Goal: Information Seeking & Learning: Check status

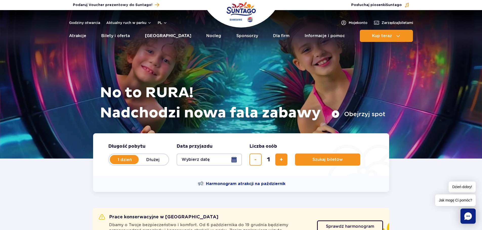
click at [161, 31] on link "[GEOGRAPHIC_DATA]" at bounding box center [168, 36] width 46 height 12
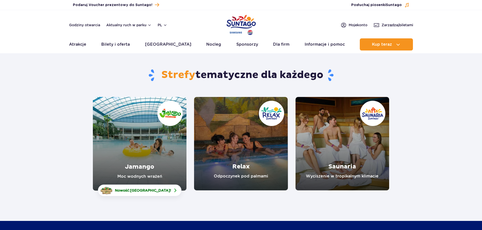
click at [243, 165] on link "Relax" at bounding box center [241, 144] width 94 height 94
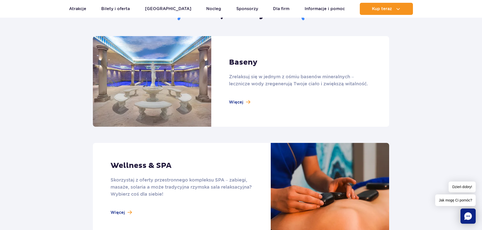
scroll to position [303, 0]
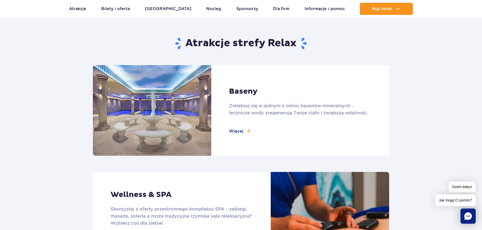
click at [236, 131] on link at bounding box center [241, 110] width 296 height 91
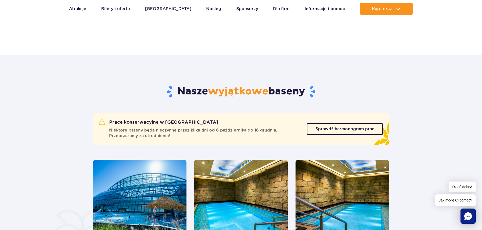
scroll to position [177, 0]
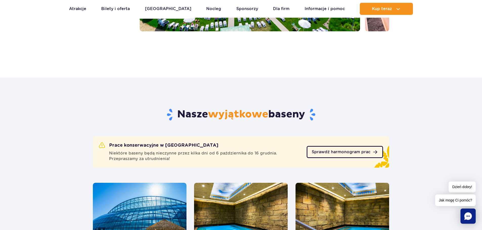
click at [333, 152] on span "Sprawdź harmonogram prac" at bounding box center [340, 152] width 59 height 4
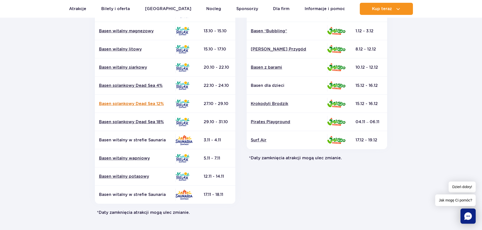
scroll to position [25, 0]
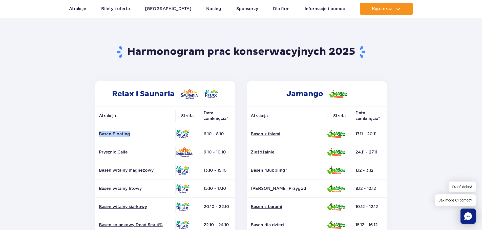
drag, startPoint x: 130, startPoint y: 134, endPoint x: 99, endPoint y: 134, distance: 30.8
click at [99, 134] on p "Basen Floating" at bounding box center [135, 134] width 72 height 6
copy p "Basen Floating"
click at [43, 133] on section "Powrót do strony głównej Harmonogram prac konserwacyjnych 2025 Relax i Saunaria…" at bounding box center [241, 210] width 482 height 362
click at [44, 133] on section "Powrót do strony głównej Harmonogram prac konserwacyjnych 2025 Relax i Saunaria…" at bounding box center [241, 210] width 482 height 362
